Goal: Task Accomplishment & Management: Manage account settings

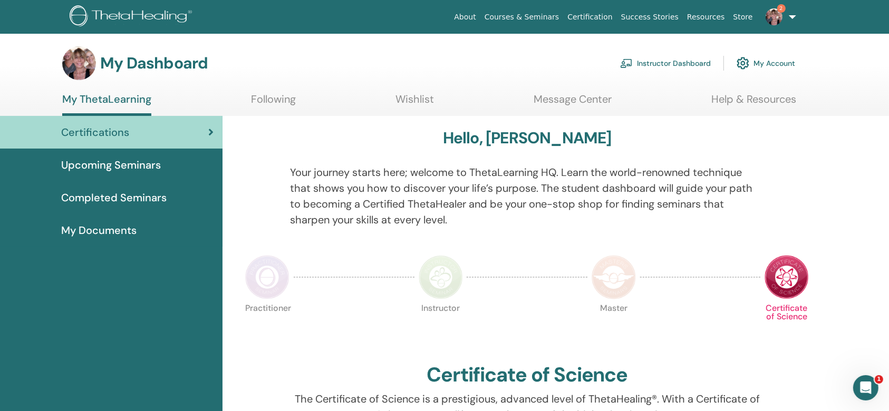
click at [671, 62] on link "Instructor Dashboard" at bounding box center [665, 63] width 91 height 23
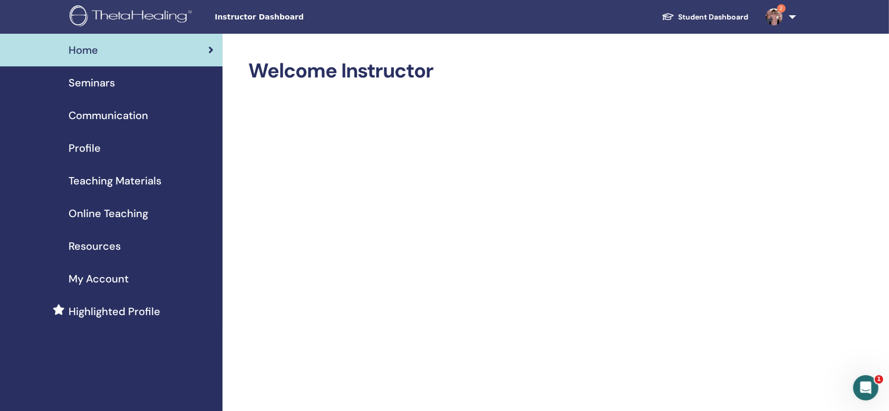
click at [84, 82] on span "Seminars" at bounding box center [92, 83] width 46 height 16
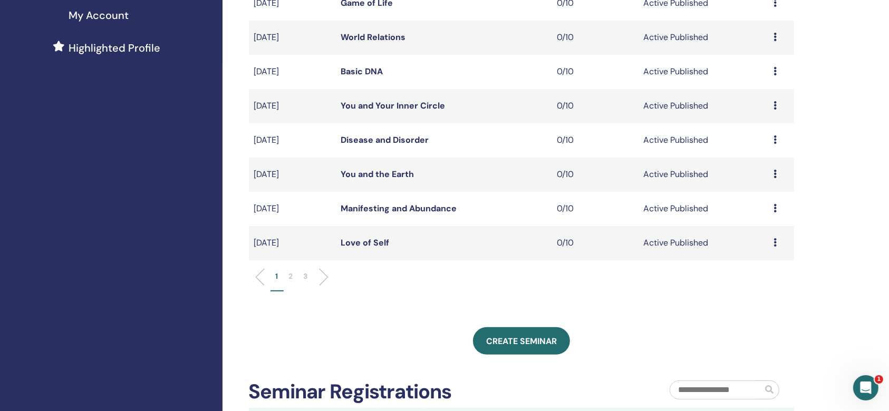
scroll to position [281, 0]
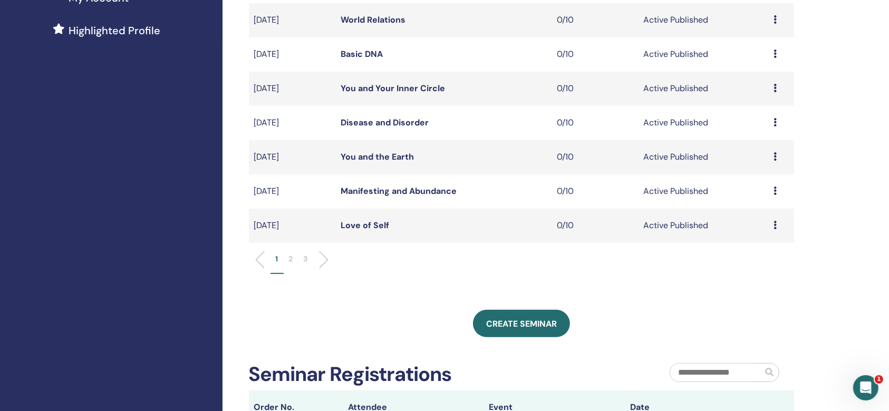
click at [363, 226] on link "Love of Self" at bounding box center [364, 225] width 48 height 11
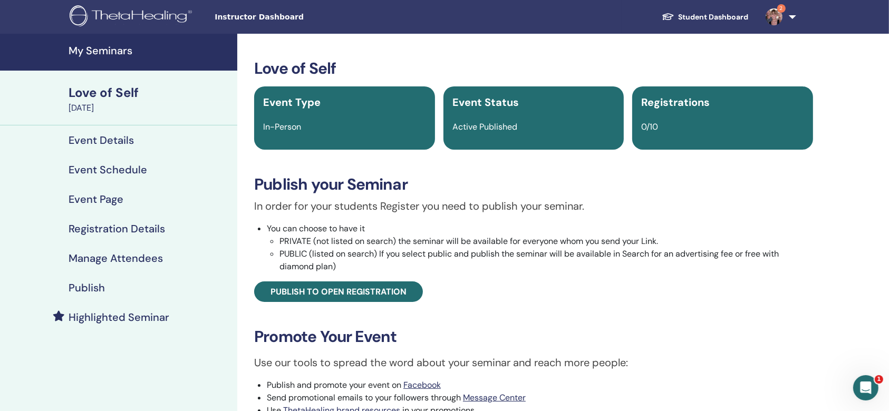
scroll to position [70, 0]
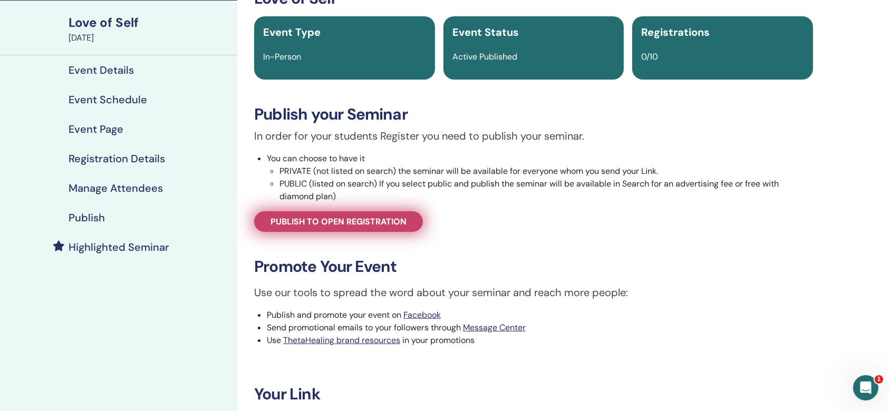
click at [334, 217] on span "Publish to open registration" at bounding box center [338, 221] width 136 height 11
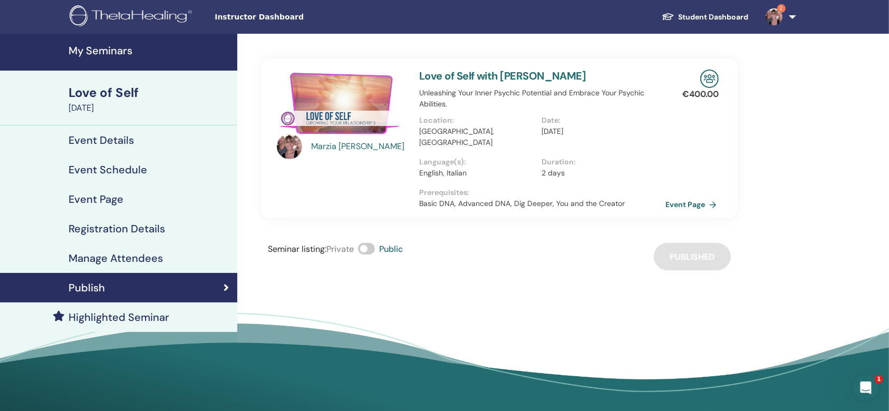
click at [713, 197] on link "Event Page" at bounding box center [692, 205] width 55 height 16
